Goal: Transaction & Acquisition: Purchase product/service

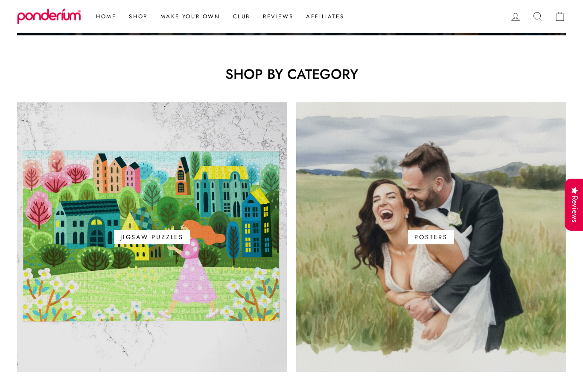
scroll to position [438, 0]
click at [150, 232] on span "Jigsaw Puzzles" at bounding box center [152, 237] width 76 height 15
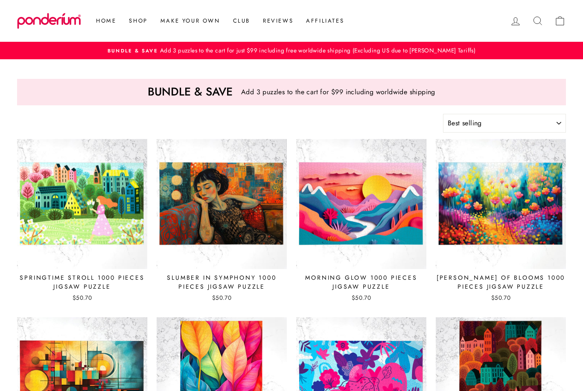
select select "best-selling"
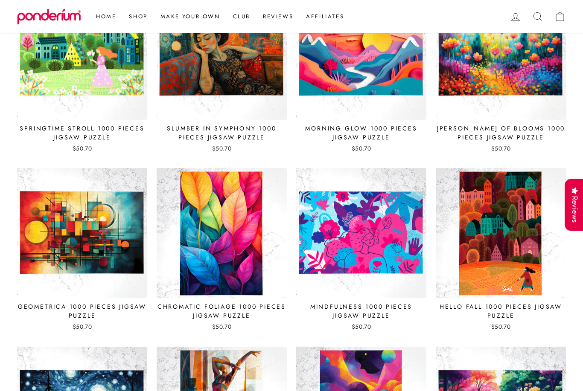
click at [359, 227] on img at bounding box center [361, 233] width 131 height 131
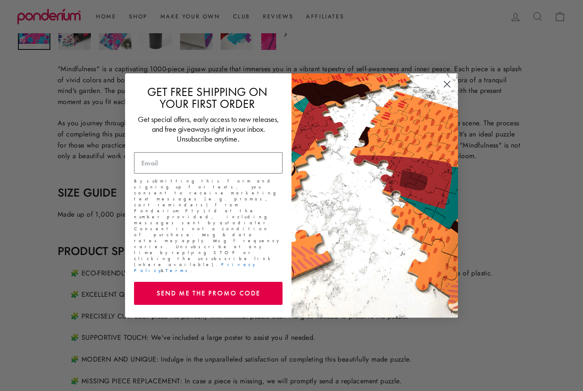
scroll to position [343, 0]
click at [447, 91] on circle "Close dialog" at bounding box center [447, 84] width 14 height 14
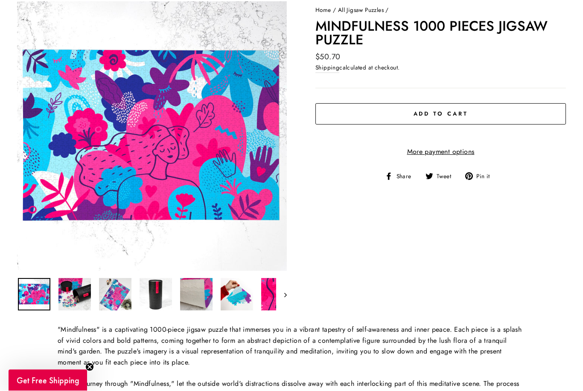
scroll to position [81, 0]
click at [200, 301] on img at bounding box center [196, 294] width 32 height 32
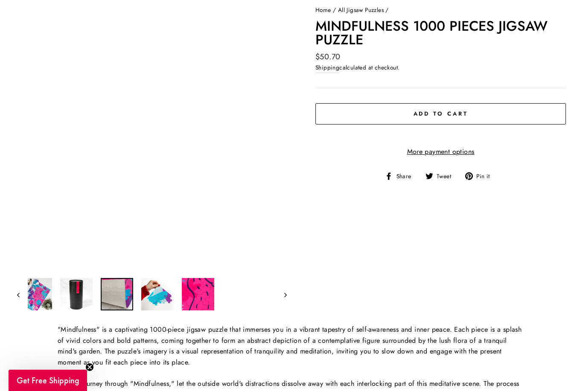
scroll to position [0, 89]
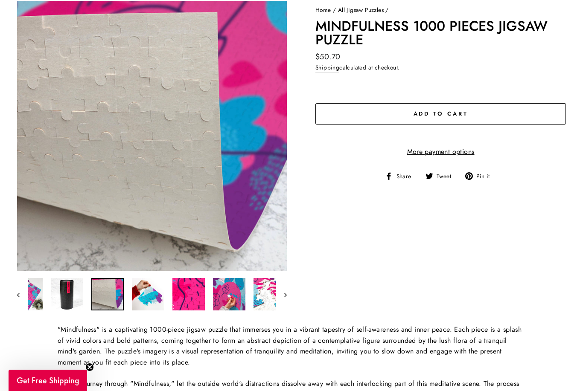
click at [158, 299] on img at bounding box center [148, 294] width 32 height 32
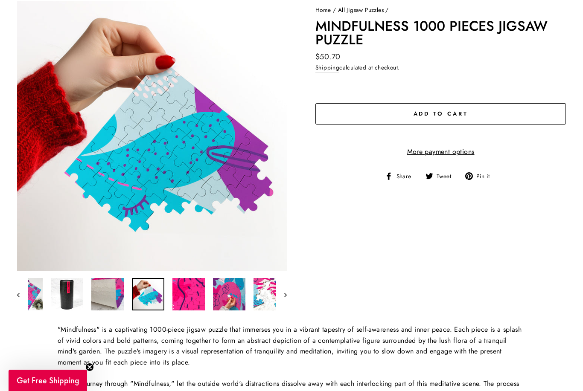
click at [19, 297] on button "button" at bounding box center [22, 294] width 11 height 34
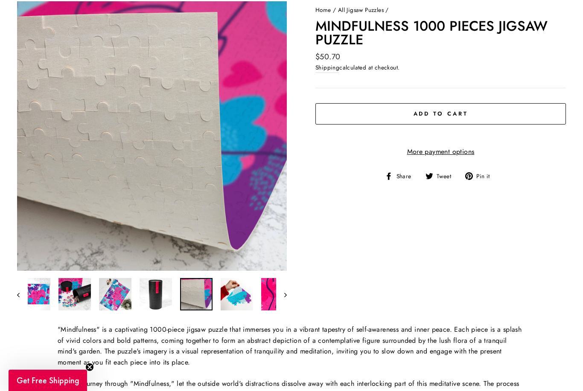
scroll to position [0, 0]
click at [36, 296] on img at bounding box center [34, 294] width 32 height 32
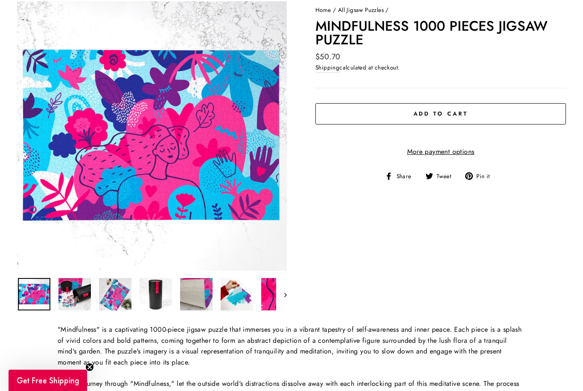
click at [78, 298] on img at bounding box center [74, 294] width 32 height 32
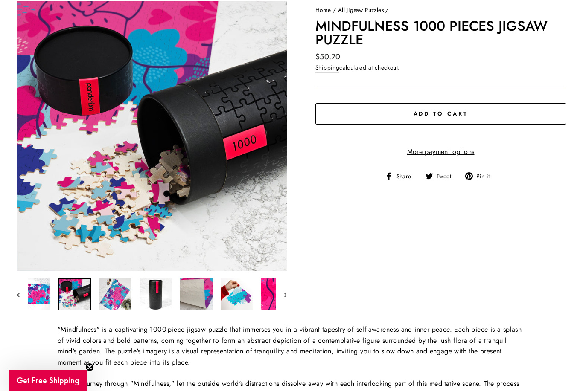
click at [42, 295] on img at bounding box center [34, 294] width 32 height 32
